Goal: Information Seeking & Learning: Check status

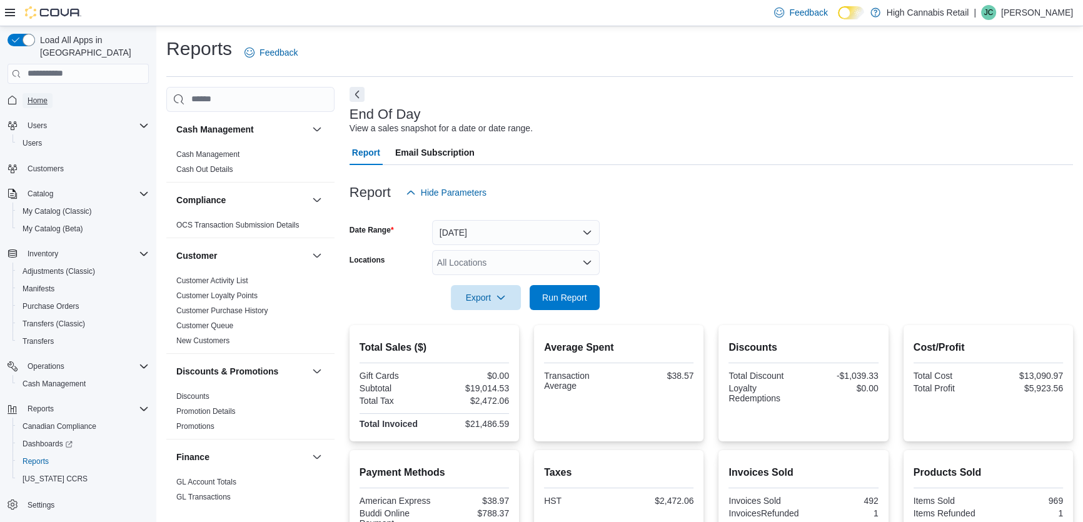
click at [41, 96] on span "Home" at bounding box center [38, 101] width 20 height 10
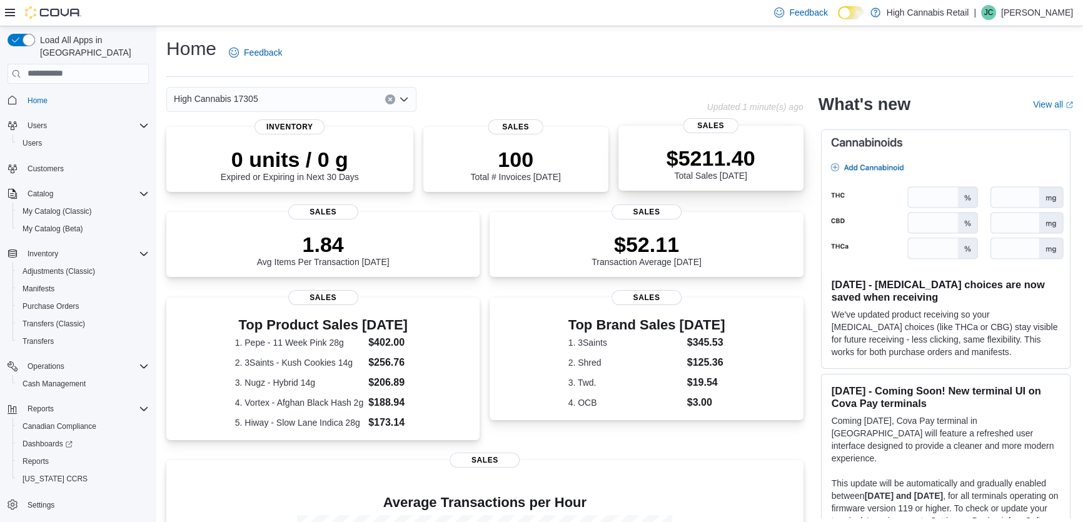
click at [696, 169] on p "$5211.40" at bounding box center [710, 158] width 89 height 25
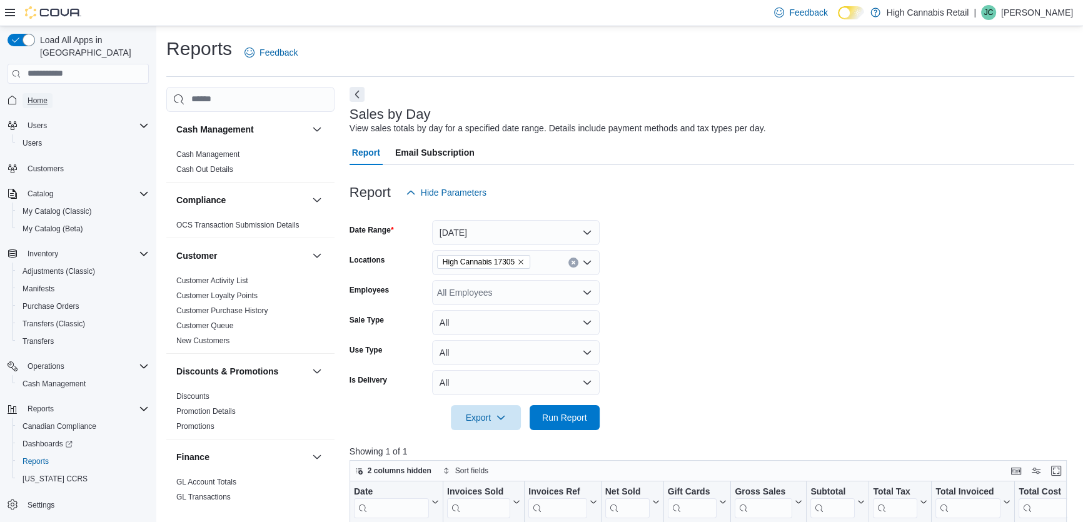
click at [35, 93] on span "Home" at bounding box center [38, 100] width 20 height 15
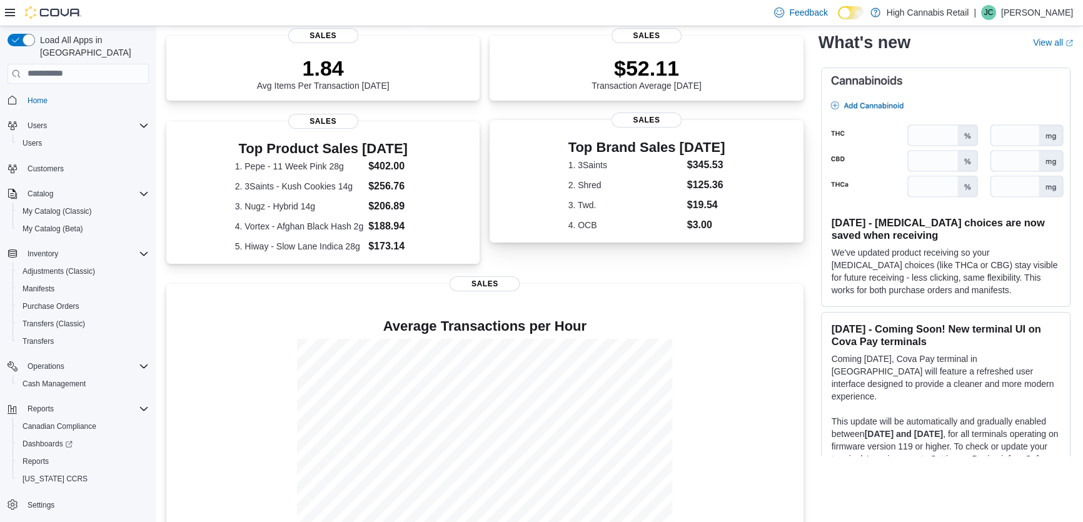
scroll to position [206, 0]
